Goal: Task Accomplishment & Management: Manage account settings

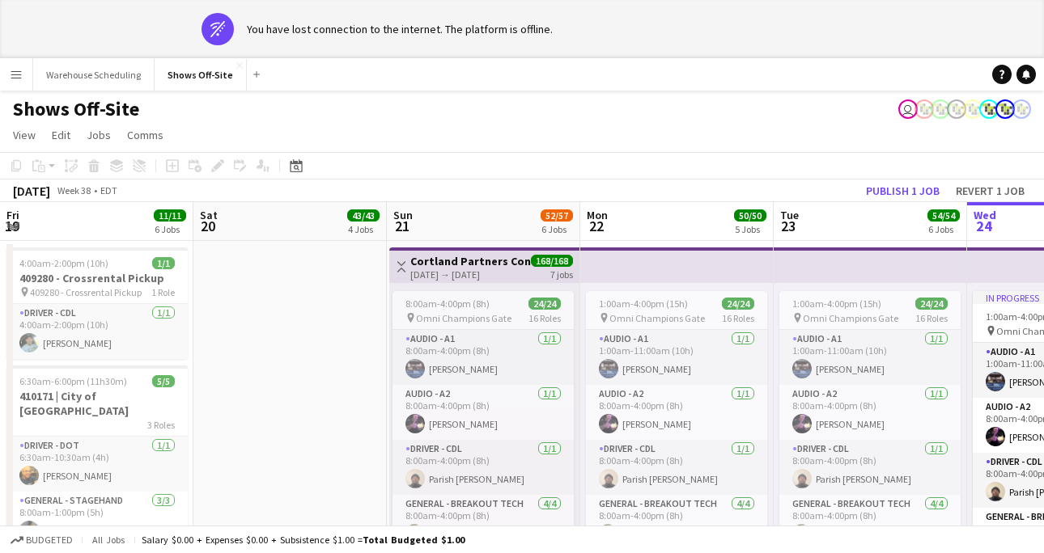
scroll to position [0, 362]
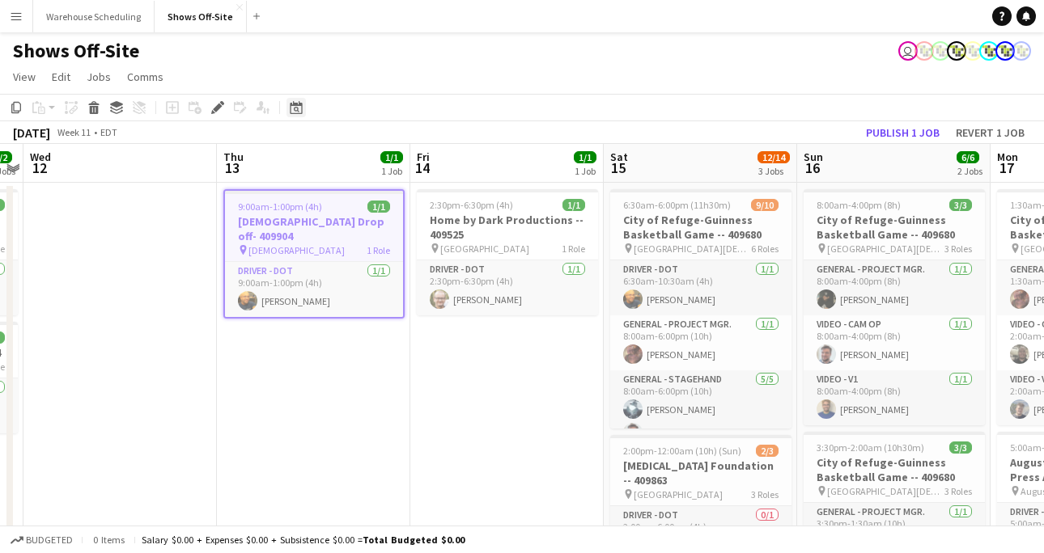
click at [298, 100] on div "Date picker" at bounding box center [295, 107] width 19 height 19
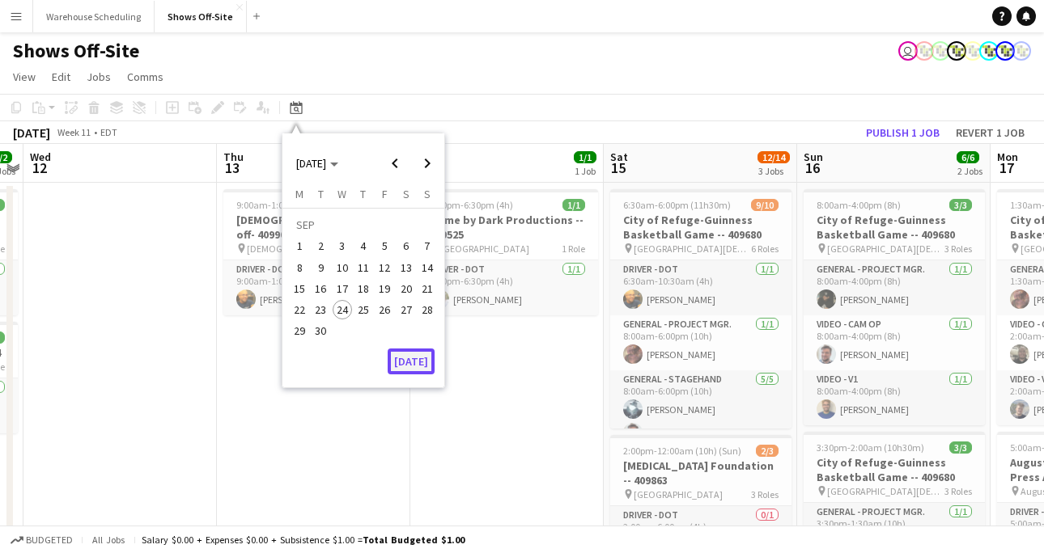
click at [416, 354] on button "[DATE]" at bounding box center [410, 362] width 47 height 26
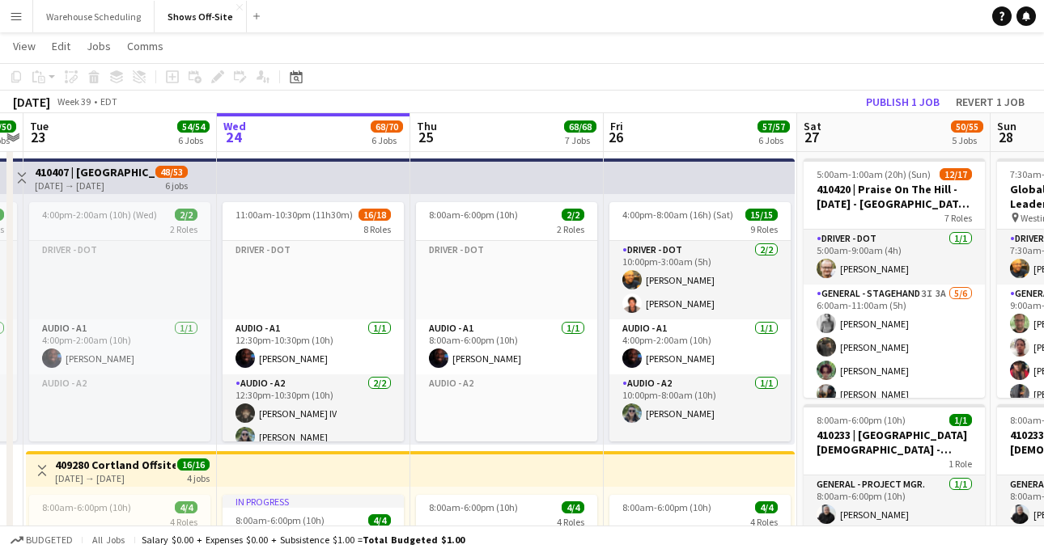
scroll to position [37, 0]
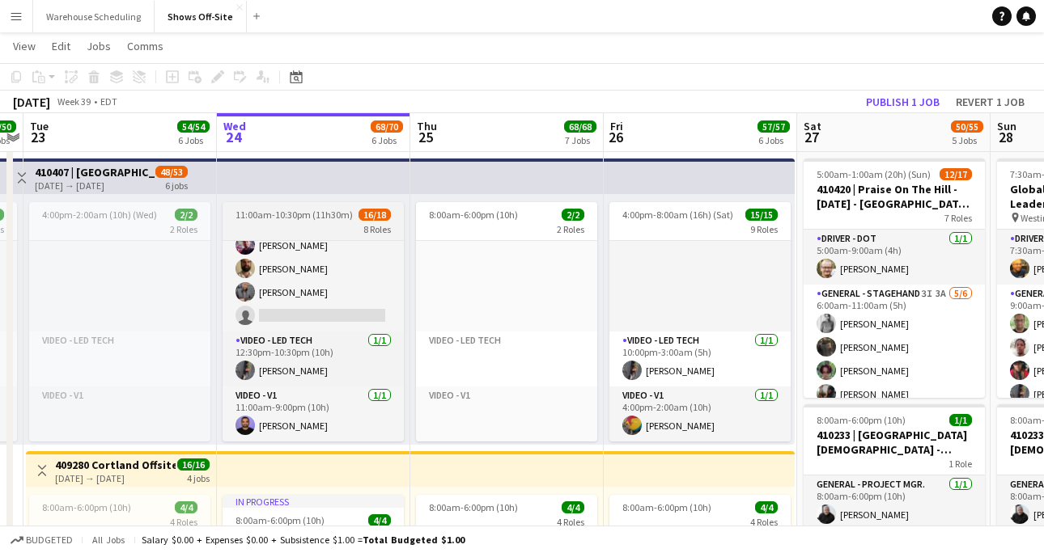
click at [331, 222] on div "8 Roles" at bounding box center [312, 228] width 181 height 13
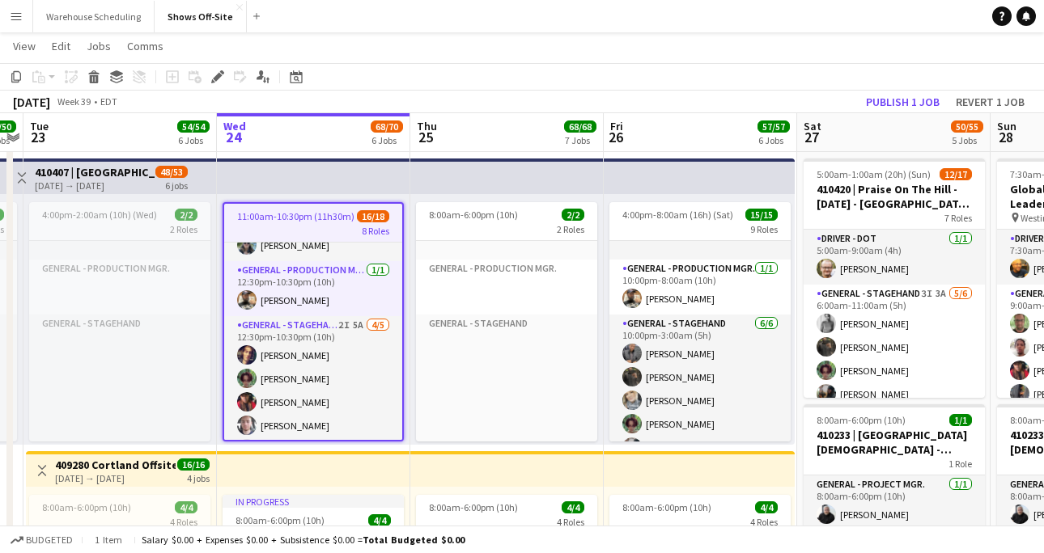
scroll to position [228, 0]
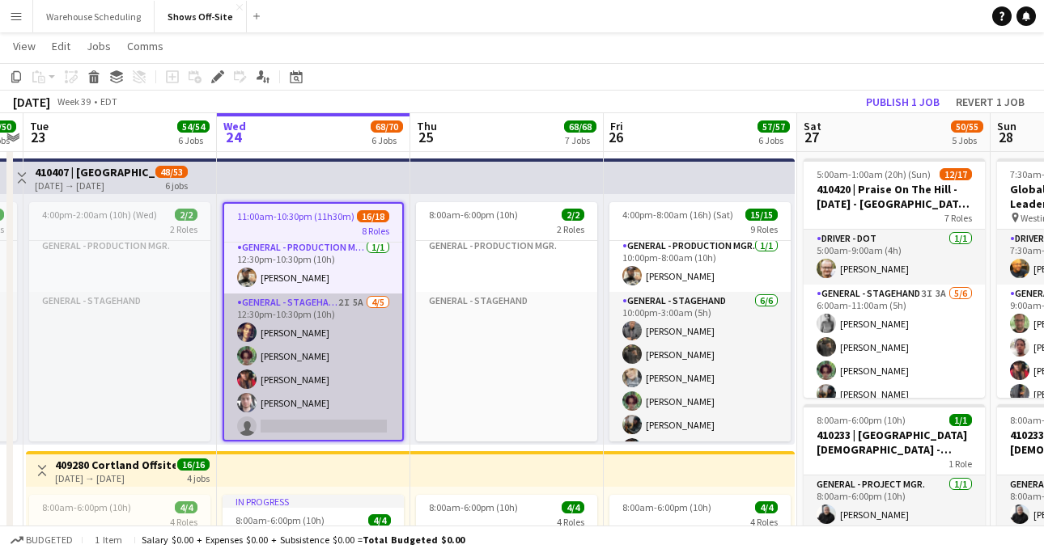
click at [301, 367] on app-card-role "General - Stagehand 2I 5A [DATE] 12:30pm-10:30pm (10h) [PERSON_NAME] [PERSON_NA…" at bounding box center [313, 380] width 178 height 172
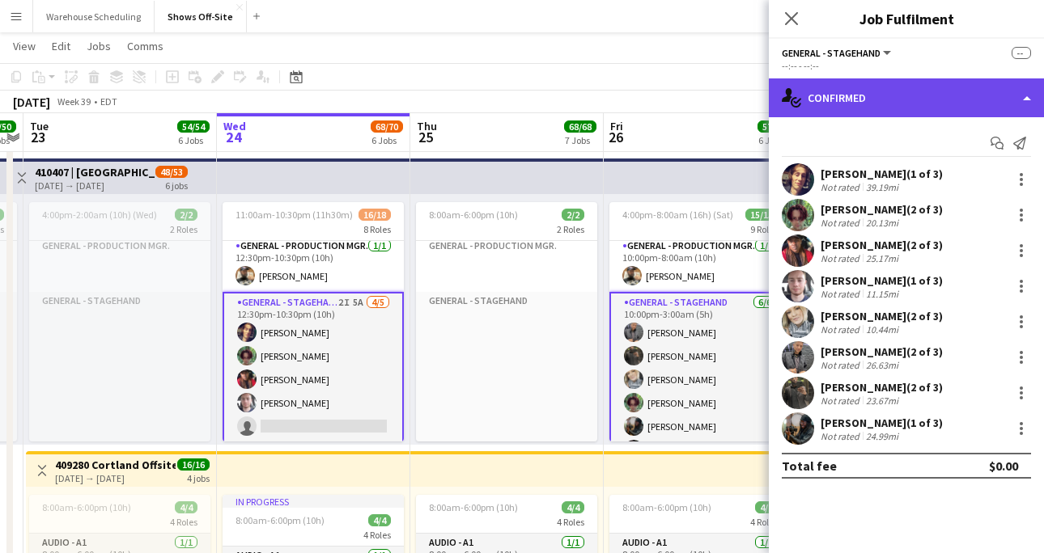
click at [862, 91] on div "single-neutral-actions-check-2 Confirmed" at bounding box center [905, 97] width 275 height 39
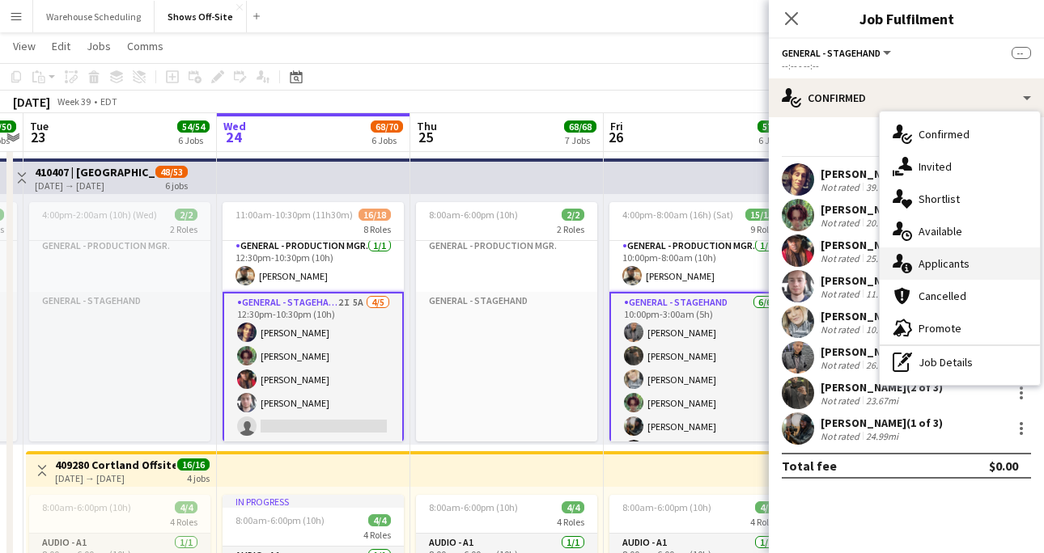
click at [933, 265] on span "Applicants" at bounding box center [943, 263] width 51 height 15
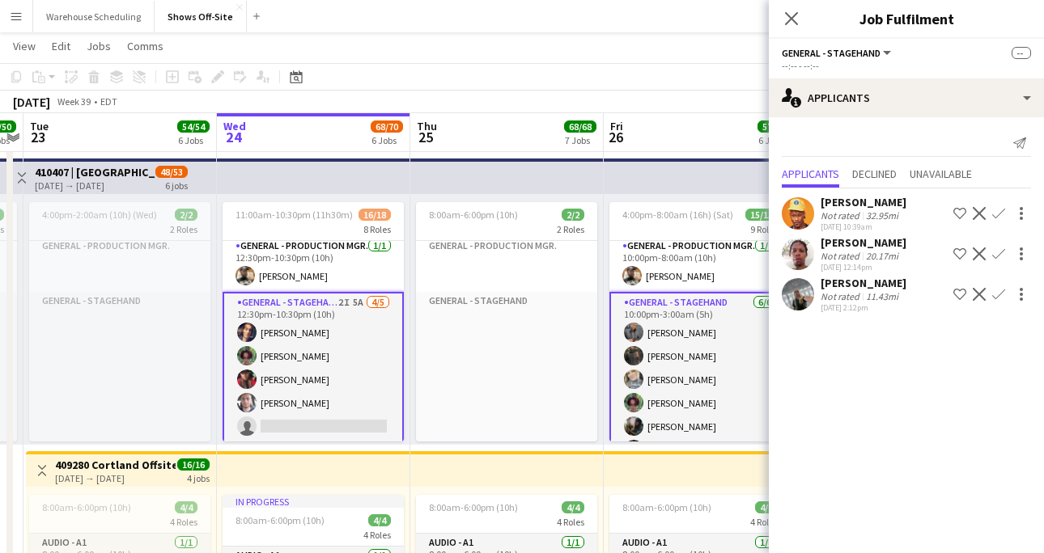
click at [1005, 210] on button "Confirm" at bounding box center [998, 213] width 19 height 19
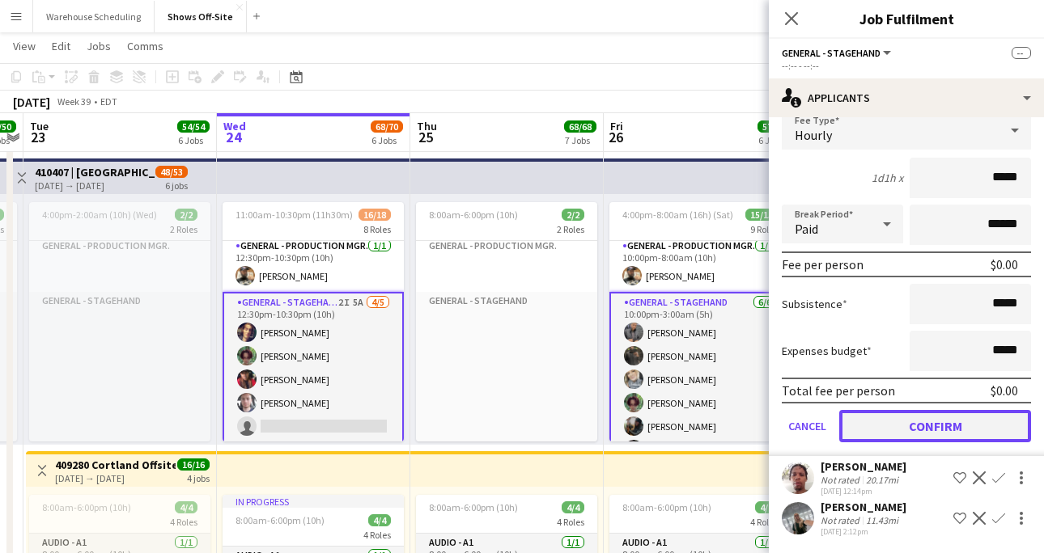
click at [931, 434] on button "Confirm" at bounding box center [935, 426] width 192 height 32
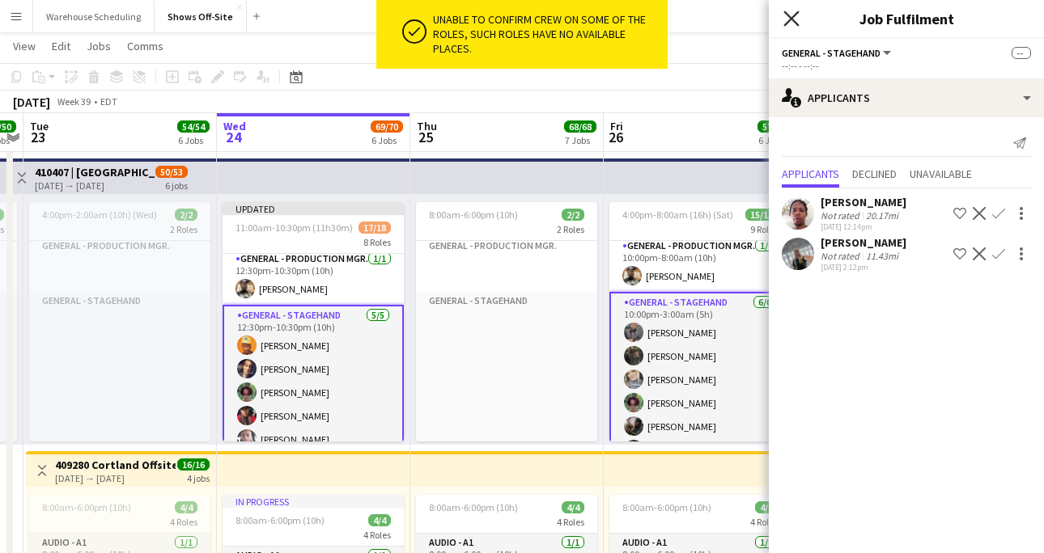
click at [786, 13] on icon at bounding box center [790, 18] width 15 height 15
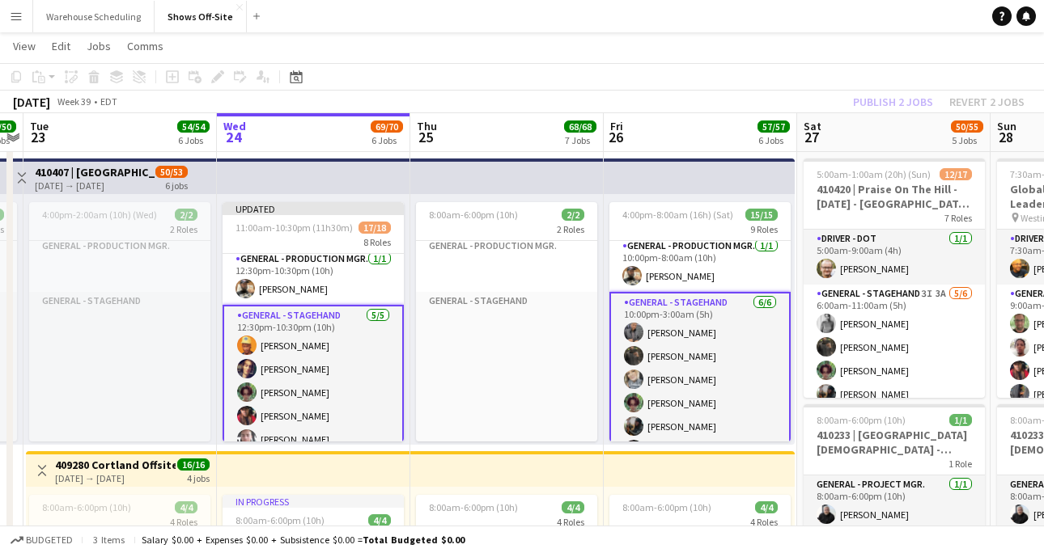
click at [851, 89] on app-toolbar "Copy Paste Paste Command V Paste with crew Command Shift V Paste linked Job [GE…" at bounding box center [522, 77] width 1044 height 28
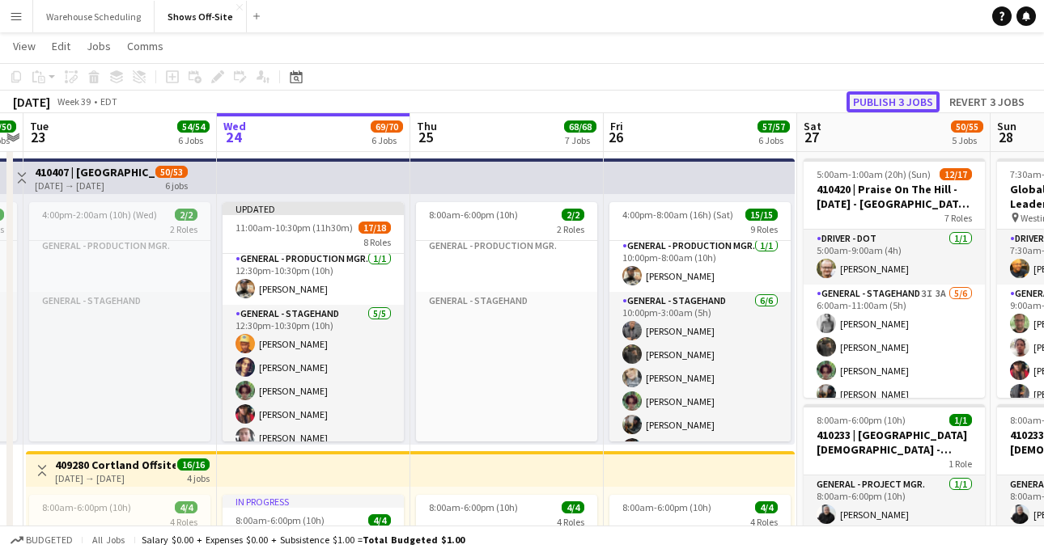
click at [866, 95] on button "Publish 3 jobs" at bounding box center [892, 101] width 93 height 21
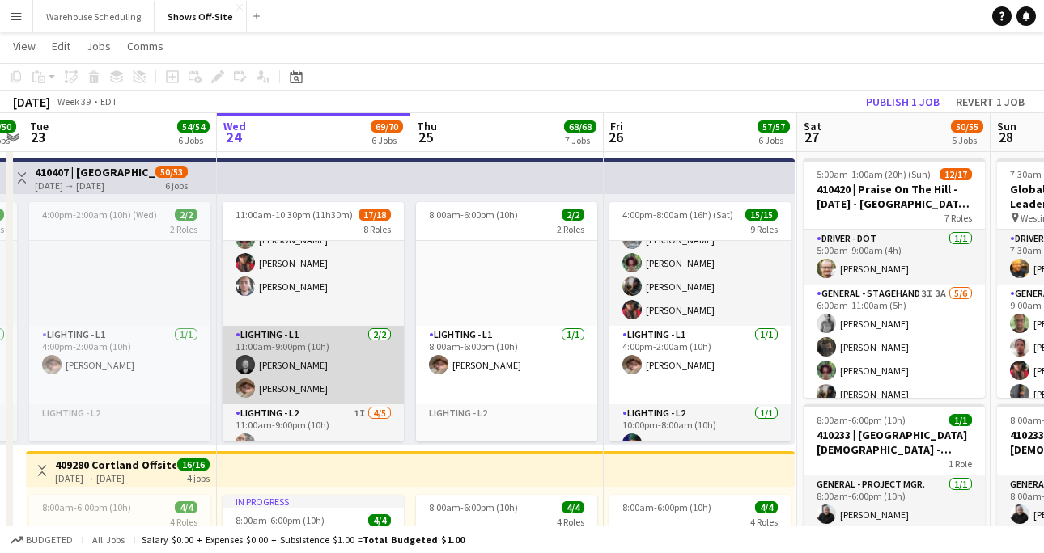
click at [301, 387] on app-card-role "Lighting - L1 [DATE] 11:00am-9:00pm (10h) [PERSON_NAME] [PERSON_NAME]" at bounding box center [312, 365] width 181 height 78
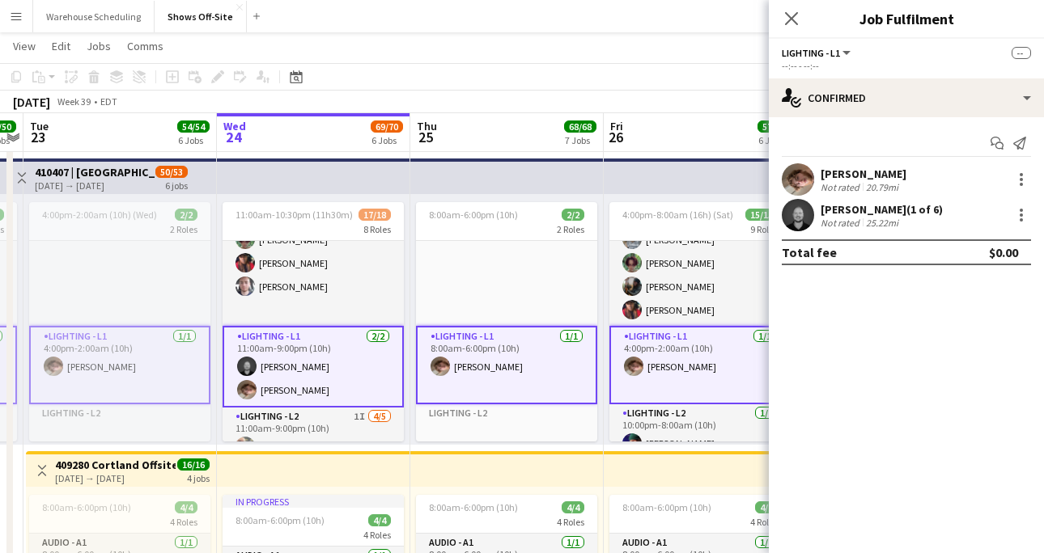
click at [301, 387] on app-card-role "Lighting - L1 [DATE] 11:00am-9:00pm (10h) [PERSON_NAME] [PERSON_NAME]" at bounding box center [312, 367] width 181 height 82
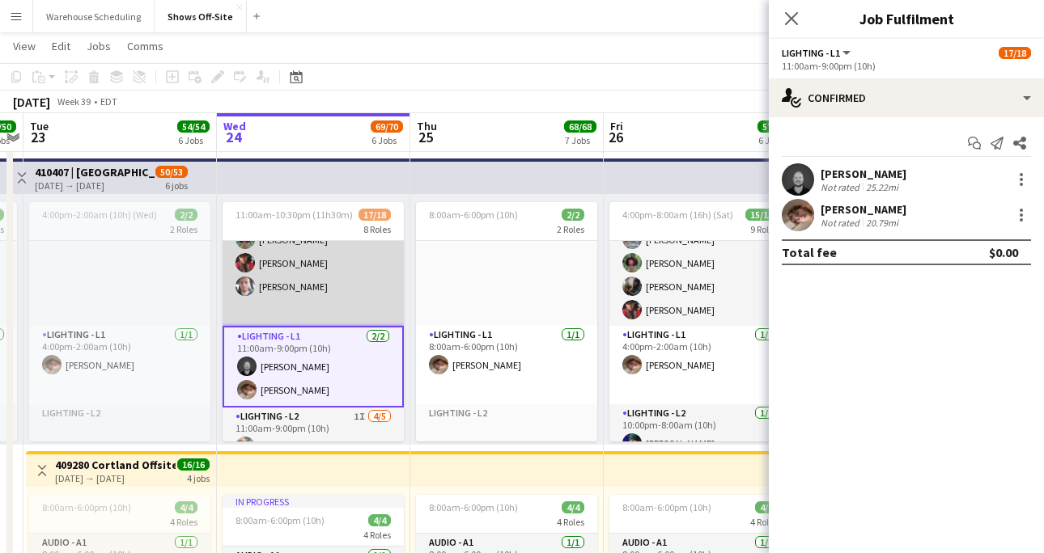
click at [311, 300] on app-card-role "General - Stagehand [DATE] 12:30pm-10:30pm (10h) [PERSON_NAME] [PERSON_NAME] [P…" at bounding box center [312, 240] width 181 height 172
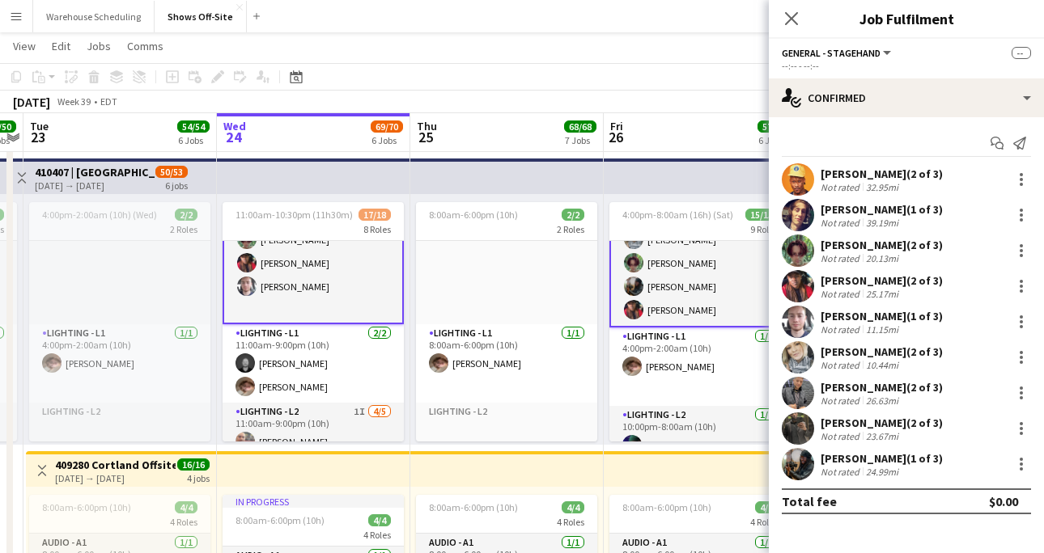
click at [311, 300] on app-card-role "General - Stagehand [DATE] 12:30pm-10:30pm (10h) [PERSON_NAME] [PERSON_NAME] [P…" at bounding box center [312, 238] width 181 height 172
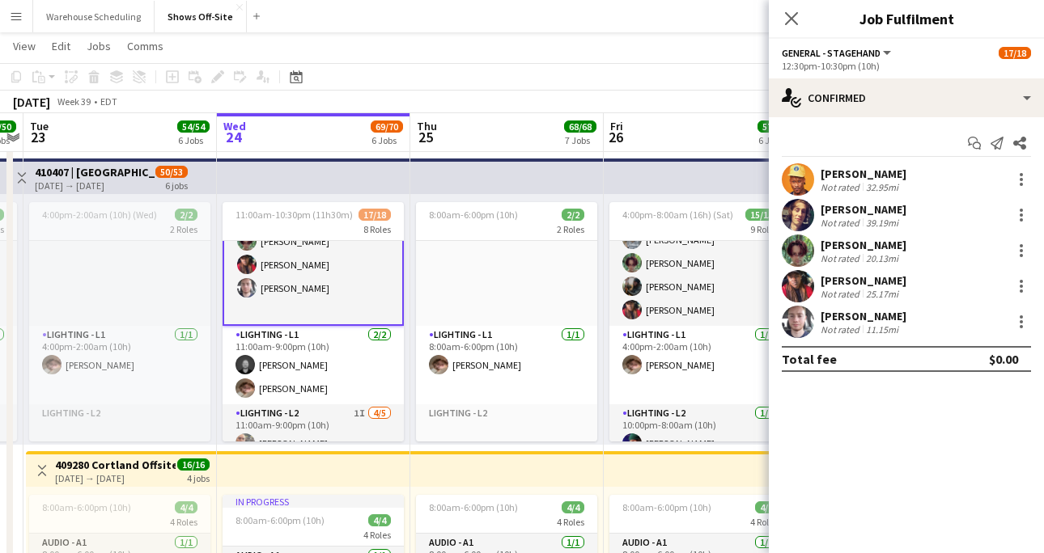
click at [800, 332] on app-user-avatar at bounding box center [797, 322] width 32 height 32
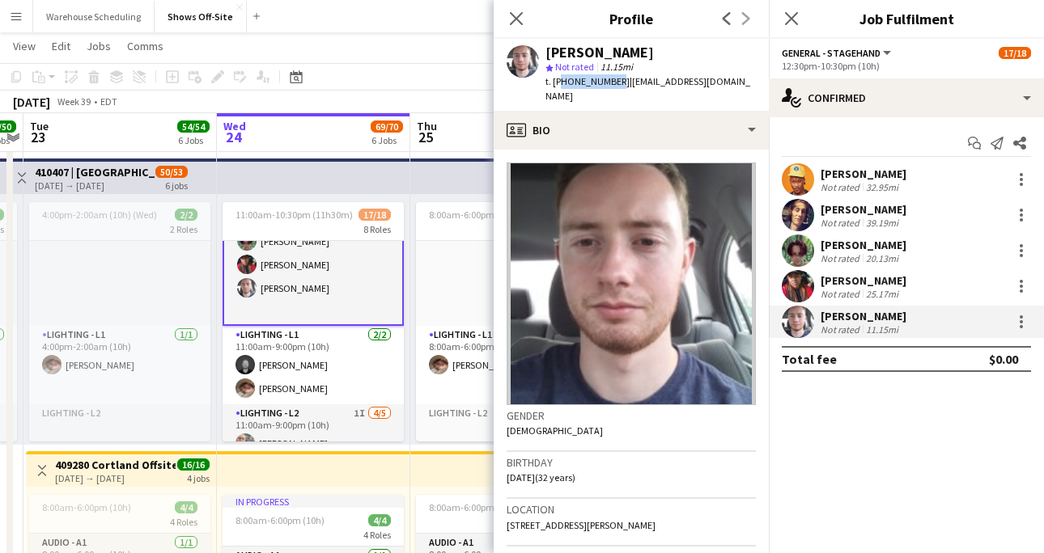
drag, startPoint x: 559, startPoint y: 83, endPoint x: 611, endPoint y: 83, distance: 51.8
click at [610, 83] on span "t. [PHONE_NUMBER]" at bounding box center [587, 81] width 84 height 12
copy span "12514586965"
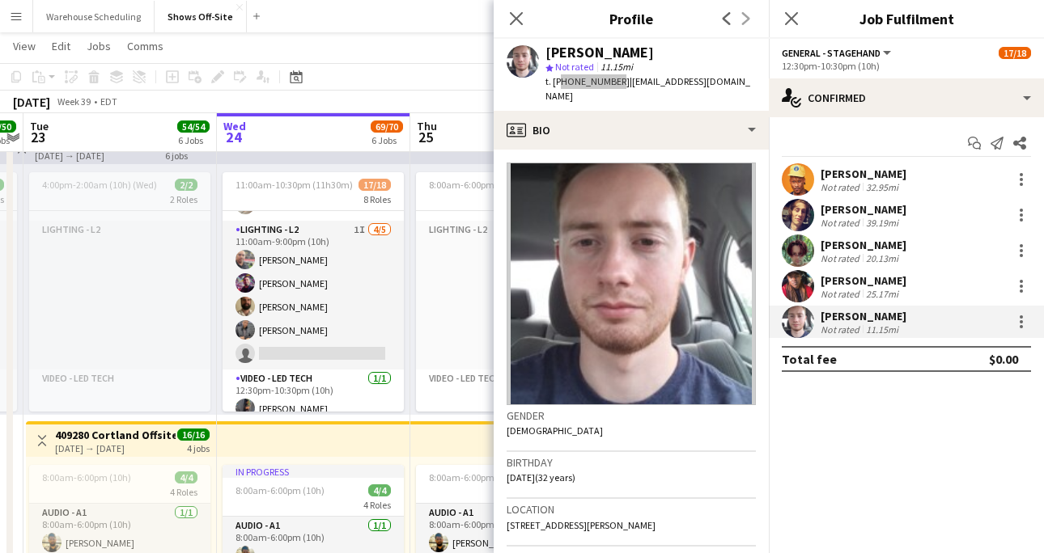
scroll to position [514, 0]
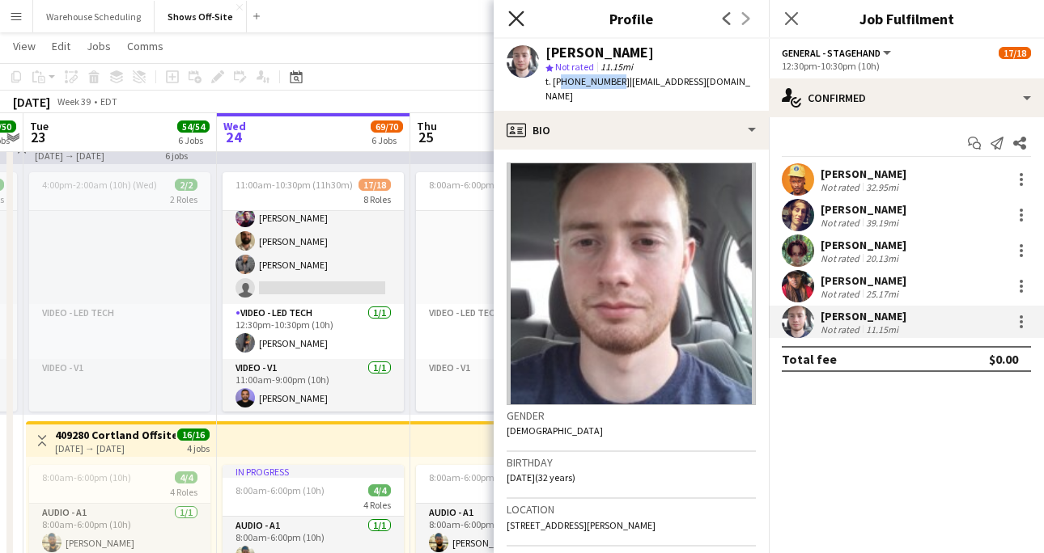
click at [519, 20] on icon at bounding box center [515, 18] width 15 height 15
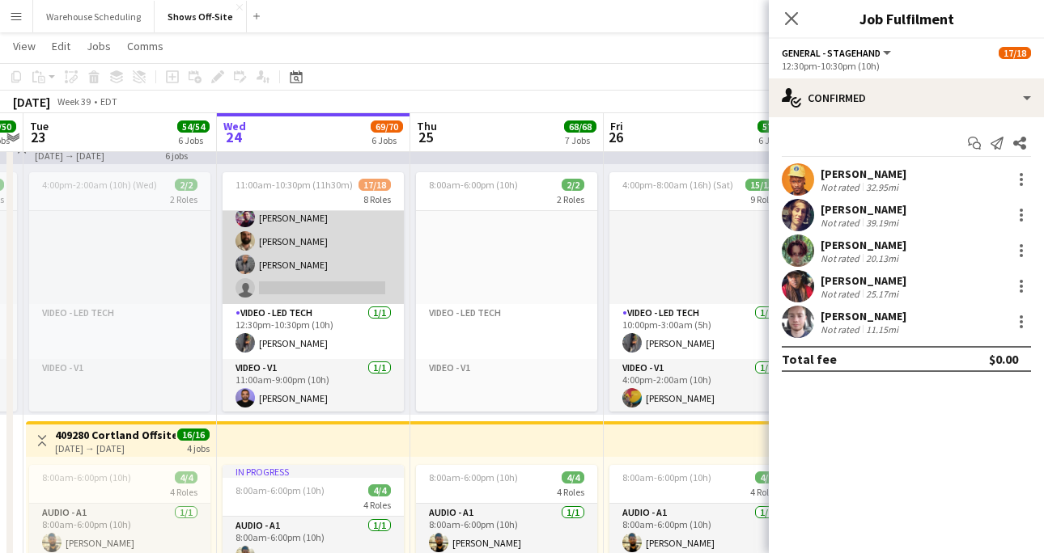
click at [302, 276] on app-card-role "Lighting - L2 1I [DATE] 11:00am-9:00pm (10h) [PERSON_NAME] [PERSON_NAME] [PERSO…" at bounding box center [312, 229] width 181 height 149
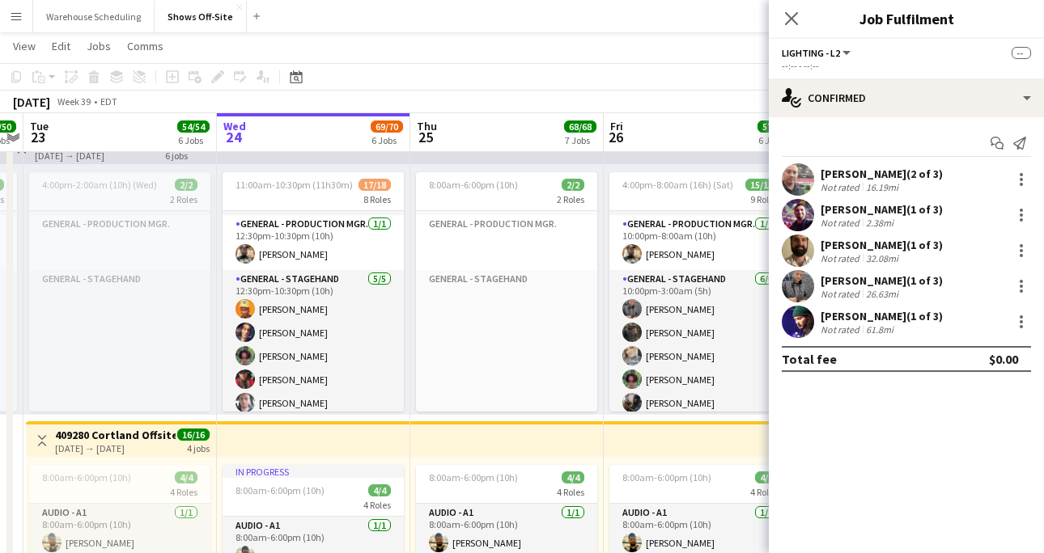
click at [810, 12] on div "Close pop-in" at bounding box center [790, 18] width 45 height 37
click at [790, 14] on icon "Close pop-in" at bounding box center [790, 18] width 15 height 15
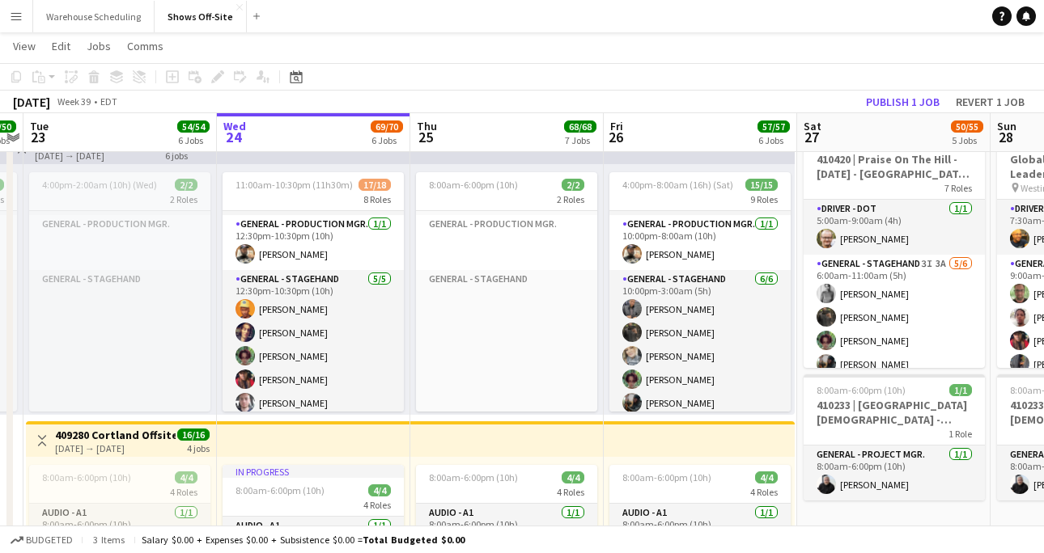
click at [779, 36] on app-page-menu "View Day view expanded Day view collapsed Month view Date picker Jump to [DATE]…" at bounding box center [522, 47] width 1044 height 31
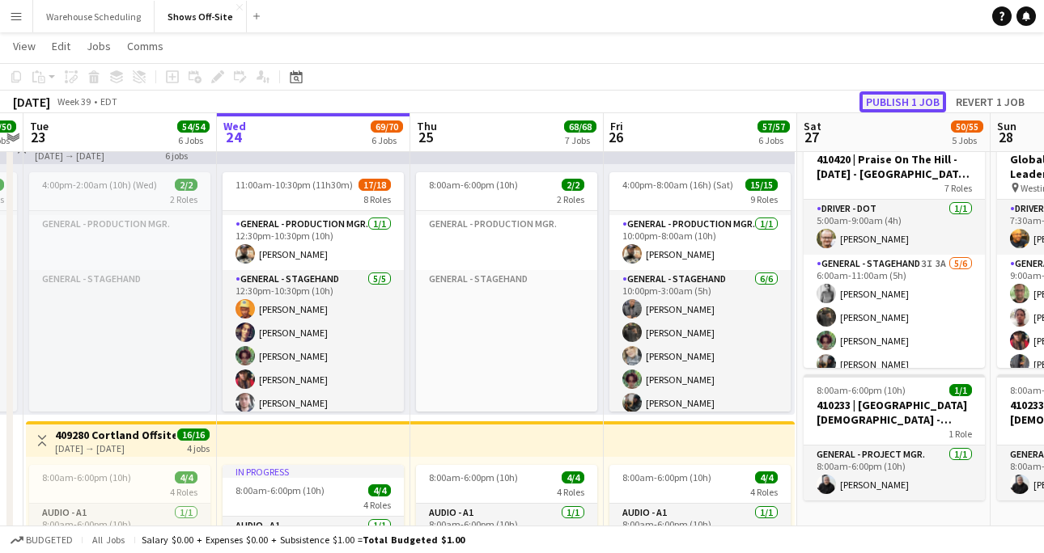
click at [887, 107] on button "Publish 1 job" at bounding box center [902, 101] width 87 height 21
click at [171, 22] on button "Shows Off-Site Close" at bounding box center [201, 17] width 92 height 32
